Goal: Use online tool/utility: Utilize a website feature to perform a specific function

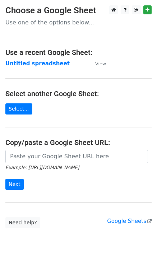
drag, startPoint x: 48, startPoint y: 150, endPoint x: 40, endPoint y: 171, distance: 23.0
click at [47, 150] on main "Choose a Google Sheet Use one of the options below... Use a recent Google Sheet…" at bounding box center [78, 116] width 157 height 223
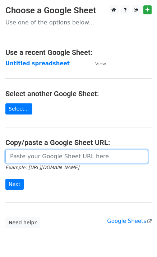
click at [25, 160] on input "url" at bounding box center [76, 157] width 143 height 14
paste input "https://docs.google.com/spreadsheets/d/1XKFO0oXE85TGLX6icJtv8NczrBP3kmKxNsMCMUv…"
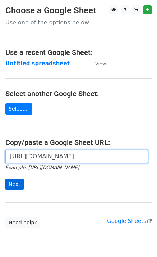
scroll to position [0, 164]
type input "https://docs.google.com/spreadsheets/d/1XKFO0oXE85TGLX6icJtv8NczrBP3kmKxNsMCMUv…"
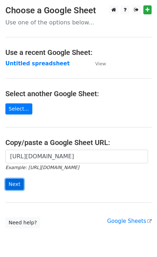
scroll to position [0, 0]
click at [20, 183] on input "Next" at bounding box center [14, 184] width 18 height 11
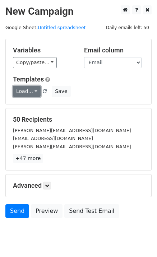
click at [19, 94] on link "Load..." at bounding box center [27, 91] width 28 height 11
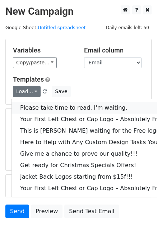
click at [33, 105] on link "Please take time to read. I'm waiting." at bounding box center [97, 108] width 171 height 12
